Goal: Entertainment & Leisure: Consume media (video, audio)

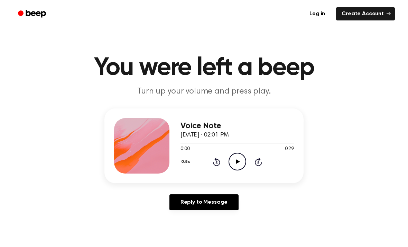
click at [233, 161] on icon "Play Audio" at bounding box center [238, 162] width 18 height 18
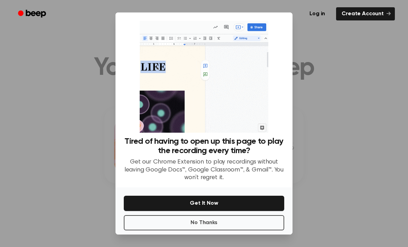
click at [168, 230] on button "No Thanks" at bounding box center [204, 222] width 160 height 15
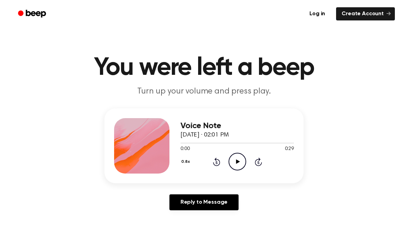
click at [237, 162] on icon at bounding box center [238, 161] width 4 height 4
click at [158, 2] on div "Log in Create Account" at bounding box center [204, 14] width 382 height 28
click at [240, 159] on icon "Play Audio" at bounding box center [238, 162] width 18 height 18
click at [243, 163] on icon "Play Audio" at bounding box center [238, 162] width 18 height 18
click at [243, 158] on icon "Play Audio" at bounding box center [238, 162] width 18 height 18
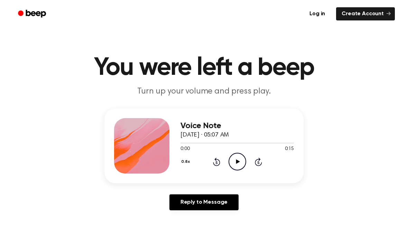
click at [239, 160] on icon "Play Audio" at bounding box center [238, 162] width 18 height 18
click at [241, 165] on icon "Play Audio" at bounding box center [238, 162] width 18 height 18
click at [242, 161] on icon "Play Audio" at bounding box center [238, 162] width 18 height 18
click at [245, 158] on circle at bounding box center [237, 161] width 17 height 17
click at [244, 165] on icon "Play Audio" at bounding box center [238, 162] width 18 height 18
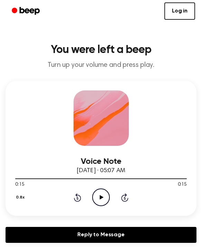
click at [191, 108] on div "Voice Note May 7, 2025 · 05:07 AM 0:15 0:15 Your browser does not support the […" at bounding box center [101, 148] width 191 height 135
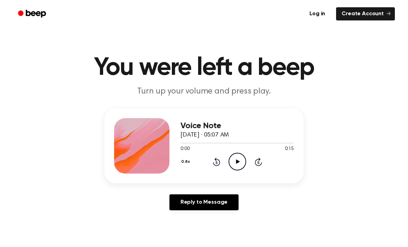
click at [240, 160] on icon "Play Audio" at bounding box center [238, 162] width 18 height 18
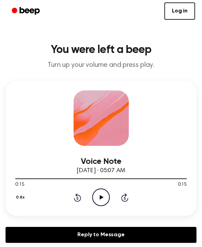
click at [181, 7] on link "Log in" at bounding box center [180, 10] width 31 height 17
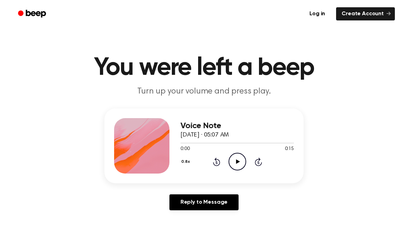
click at [235, 164] on icon "Play Audio" at bounding box center [238, 162] width 18 height 18
click at [240, 165] on icon "Play Audio" at bounding box center [238, 162] width 18 height 18
click at [237, 163] on icon "Play Audio" at bounding box center [238, 162] width 18 height 18
click at [239, 162] on icon "Play Audio" at bounding box center [238, 162] width 18 height 18
click at [238, 161] on icon at bounding box center [238, 161] width 4 height 4
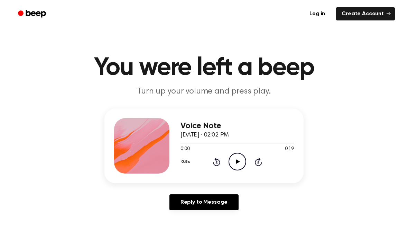
click at [239, 157] on icon "Play Audio" at bounding box center [238, 162] width 18 height 18
click at [239, 164] on icon "Pause Audio" at bounding box center [238, 162] width 18 height 18
click at [235, 160] on icon "Play Audio" at bounding box center [238, 162] width 18 height 18
click at [236, 149] on div "0:00 0:10" at bounding box center [237, 148] width 113 height 7
click at [242, 163] on icon "Play Audio" at bounding box center [238, 162] width 18 height 18
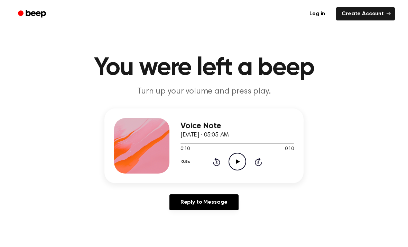
click at [237, 163] on icon at bounding box center [238, 161] width 4 height 4
